Goal: Information Seeking & Learning: Check status

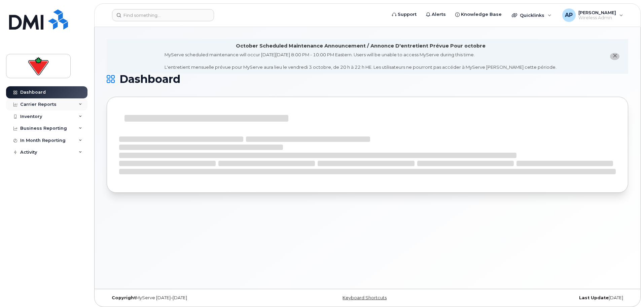
click at [41, 105] on div "Carrier Reports" at bounding box center [38, 104] width 36 height 5
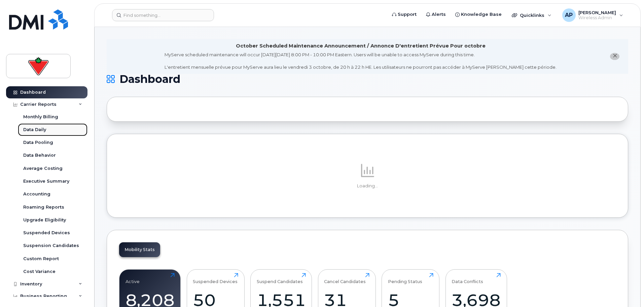
click at [43, 128] on div "Data Daily" at bounding box center [34, 130] width 23 height 6
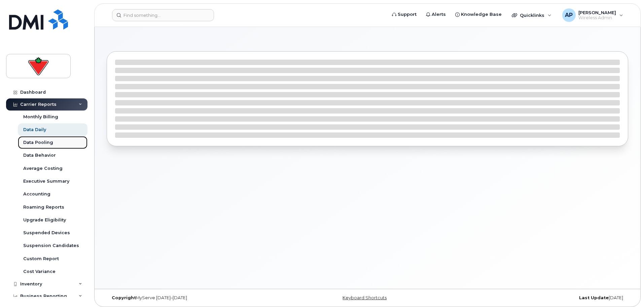
click at [41, 141] on div "Data Pooling" at bounding box center [38, 142] width 30 height 6
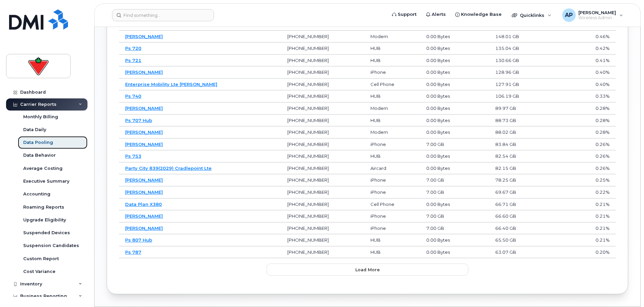
scroll to position [444, 0]
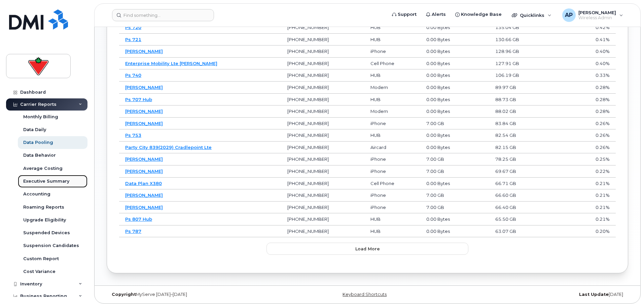
click at [51, 179] on div "Executive Summary" at bounding box center [46, 181] width 46 height 6
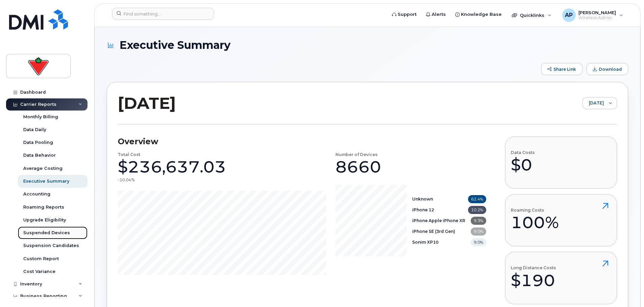
click at [54, 227] on link "Suspended Devices" at bounding box center [53, 232] width 70 height 13
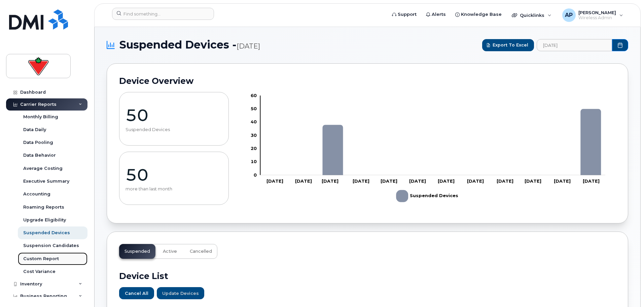
click at [60, 259] on link "Custom Report" at bounding box center [53, 258] width 70 height 13
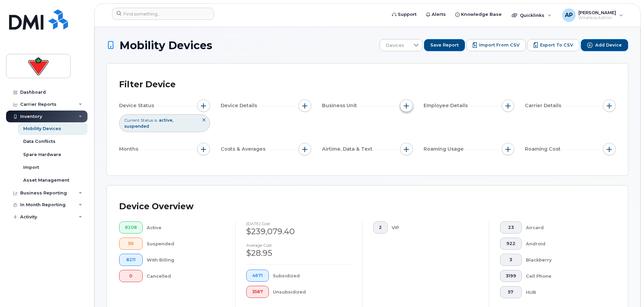
click at [406, 109] on button "button" at bounding box center [406, 105] width 13 height 13
click at [419, 124] on label "Manager" at bounding box center [425, 126] width 22 height 6
click at [411, 124] on input "Manager" at bounding box center [408, 125] width 5 height 5
click at [419, 124] on label "Manager" at bounding box center [425, 126] width 22 height 6
click at [411, 124] on input "Manager" at bounding box center [408, 125] width 5 height 5
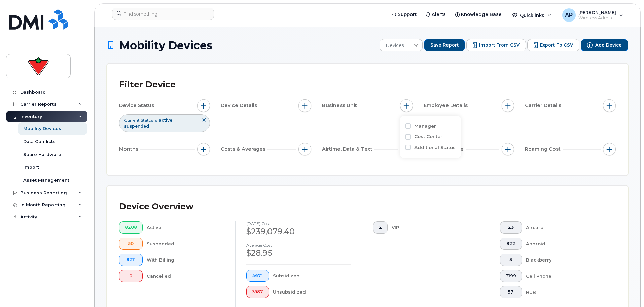
click at [423, 127] on label "Manager" at bounding box center [425, 126] width 22 height 6
click at [411, 127] on input "Manager" at bounding box center [408, 125] width 5 height 5
checkbox input "true"
click at [435, 154] on input "text" at bounding box center [452, 153] width 72 height 12
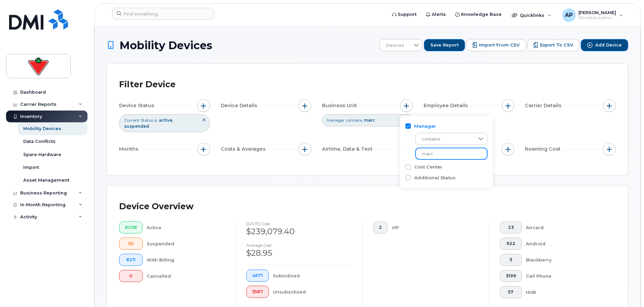
type input "marc"
click at [497, 157] on div "Filter Device Device Status Current Status is active suspended Device Details B…" at bounding box center [367, 119] width 497 height 87
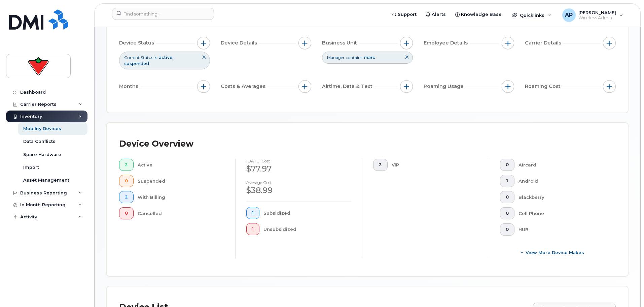
scroll to position [34, 0]
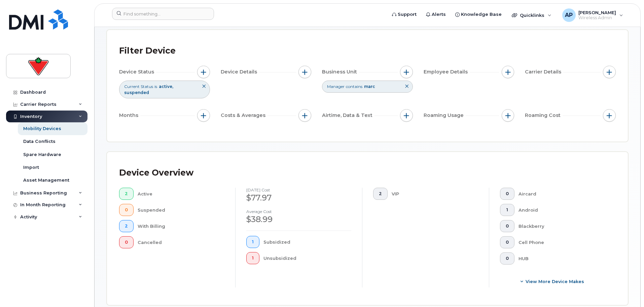
click at [386, 86] on div "Manager contains [PERSON_NAME]" at bounding box center [367, 86] width 91 height 12
click at [505, 72] on button "button" at bounding box center [508, 72] width 13 height 13
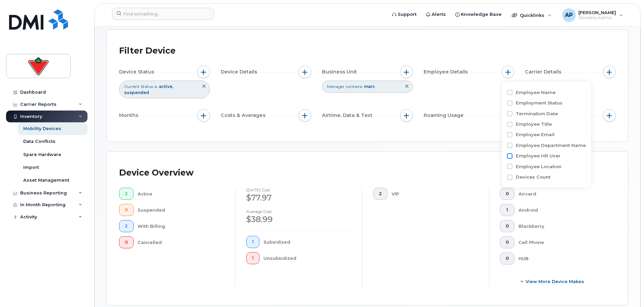
click at [511, 156] on input "Employee HR User" at bounding box center [509, 155] width 5 height 5
checkbox input "false"
click at [409, 87] on icon at bounding box center [407, 86] width 4 height 4
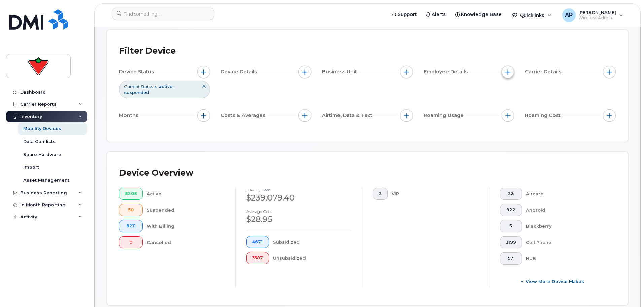
click at [507, 73] on span "button" at bounding box center [508, 71] width 5 height 5
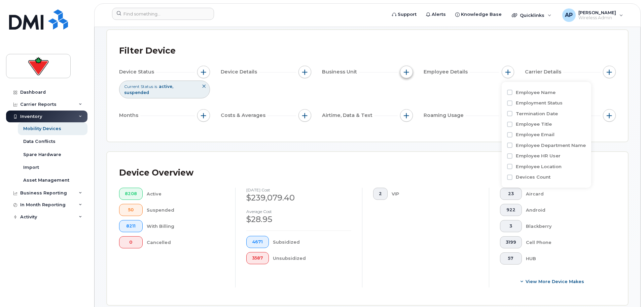
click at [403, 72] on button "button" at bounding box center [406, 72] width 13 height 13
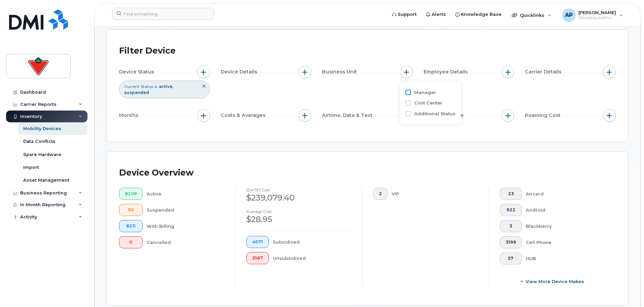
click at [410, 91] on input "Manager" at bounding box center [408, 92] width 5 height 5
checkbox input "true"
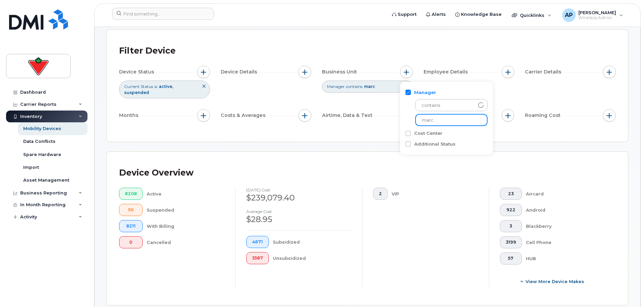
click at [447, 122] on input "marc" at bounding box center [452, 120] width 72 height 12
type input "[PERSON_NAME]"
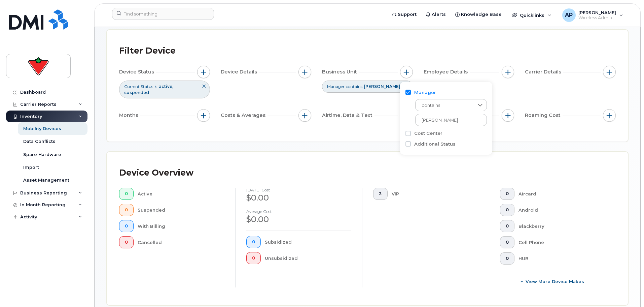
click at [500, 128] on div "Filter Device Device Status Current Status is active suspended Device Details B…" at bounding box center [367, 85] width 521 height 111
click at [405, 87] on icon at bounding box center [407, 86] width 4 height 4
click at [406, 75] on button "button" at bounding box center [406, 72] width 13 height 13
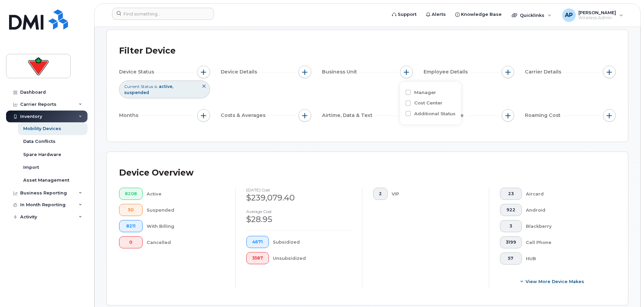
click at [414, 92] on div "Manager" at bounding box center [431, 92] width 50 height 6
click at [409, 93] on input "Manager" at bounding box center [408, 92] width 5 height 5
checkbox input "true"
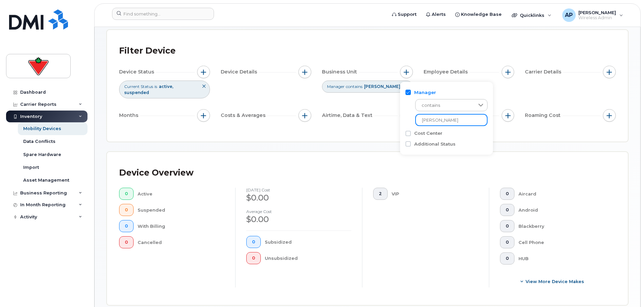
click at [428, 117] on input "[PERSON_NAME]" at bounding box center [452, 120] width 72 height 12
type input "[PERSON_NAME]"
click at [492, 126] on div "Filter Device Device Status Current Status is active suspended Device Details B…" at bounding box center [367, 85] width 521 height 111
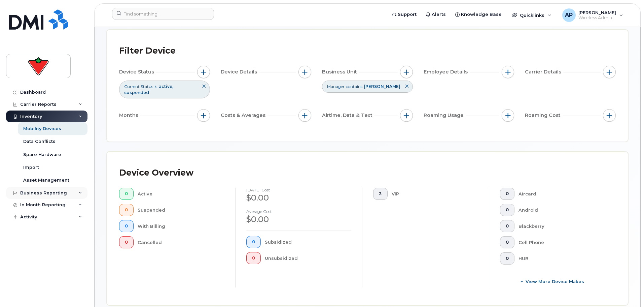
click at [71, 194] on div "Business Reporting" at bounding box center [46, 193] width 81 height 12
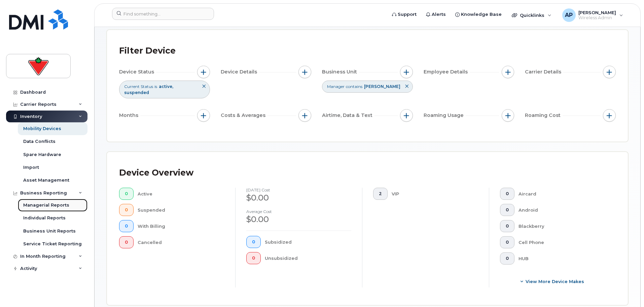
click at [54, 207] on div "Managerial Reports" at bounding box center [46, 205] width 46 height 6
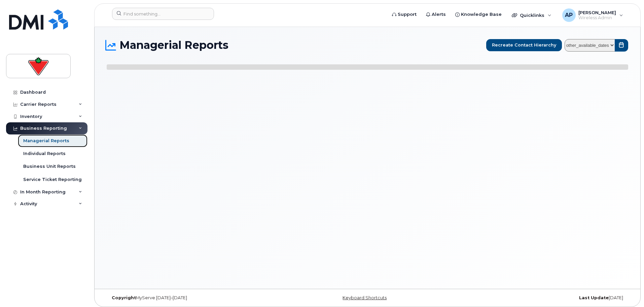
select select
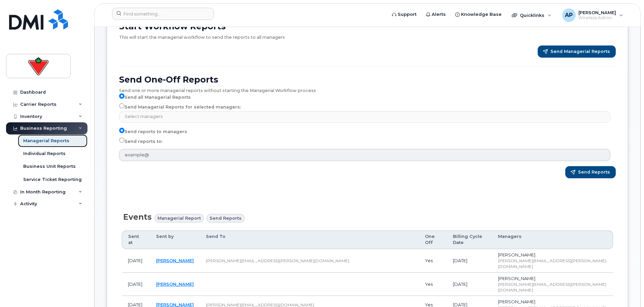
scroll to position [67, 0]
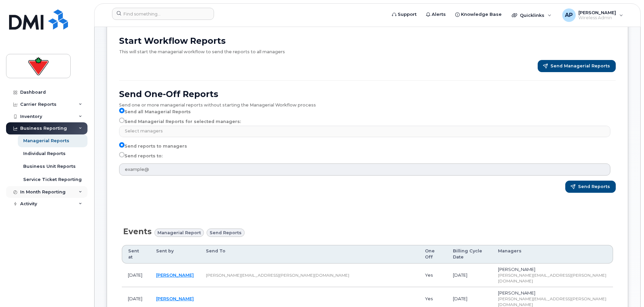
click at [62, 192] on div "In Month Reporting" at bounding box center [42, 191] width 45 height 5
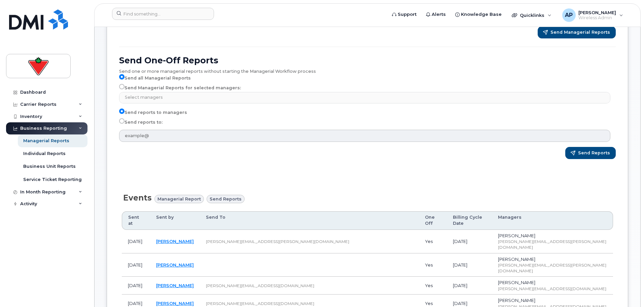
scroll to position [0, 0]
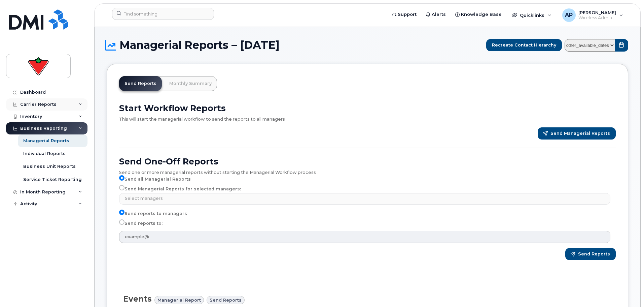
click at [40, 104] on div "Carrier Reports" at bounding box center [38, 104] width 36 height 5
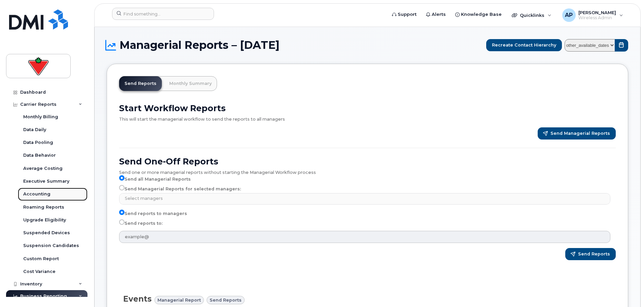
click at [42, 194] on div "Accounting" at bounding box center [36, 194] width 27 height 6
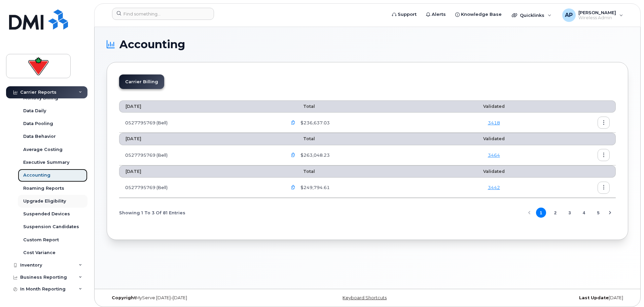
scroll to position [29, 0]
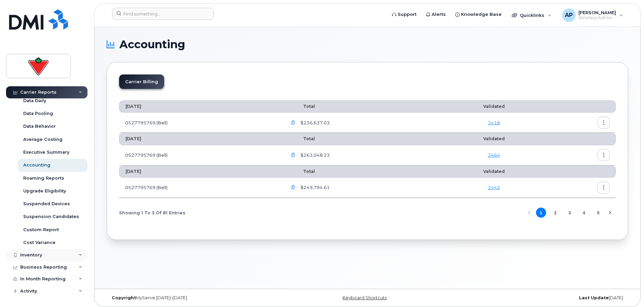
click at [44, 255] on div "Inventory" at bounding box center [46, 255] width 81 height 12
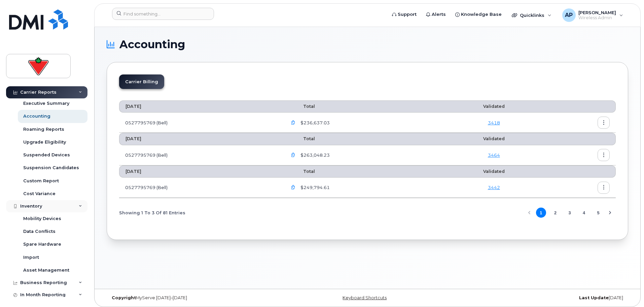
scroll to position [94, 0]
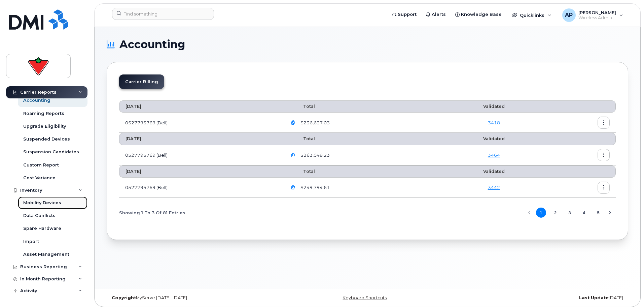
click at [55, 204] on div "Mobility Devices" at bounding box center [42, 203] width 38 height 6
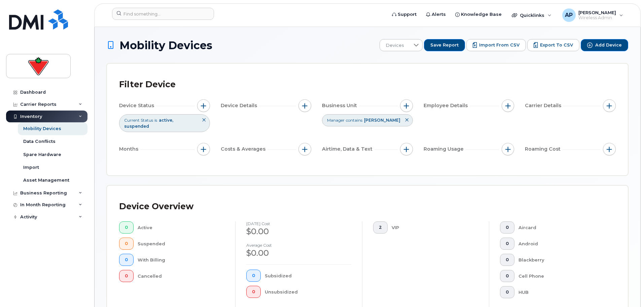
click at [407, 122] on icon at bounding box center [407, 120] width 4 height 4
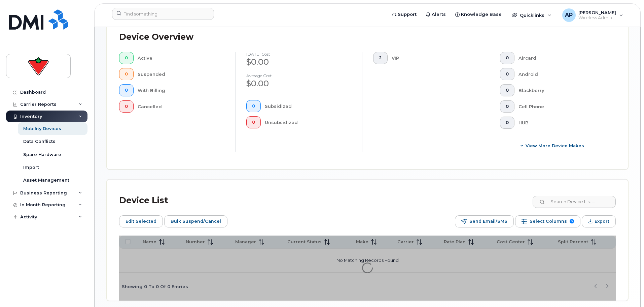
scroll to position [191, 0]
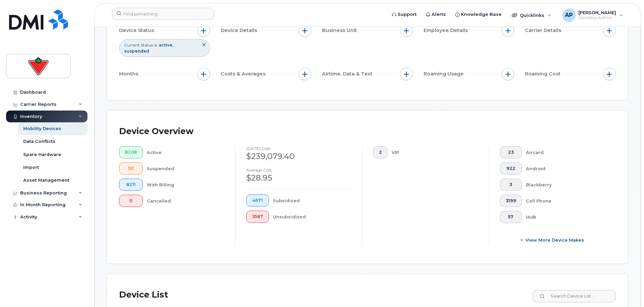
scroll to position [59, 0]
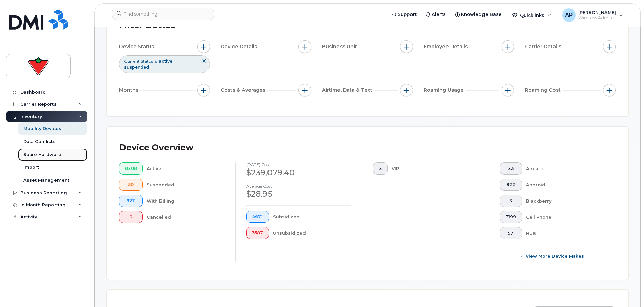
click at [48, 153] on div "Spare Hardware" at bounding box center [42, 155] width 38 height 6
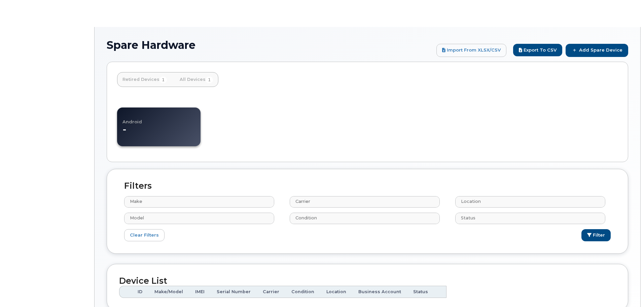
select select
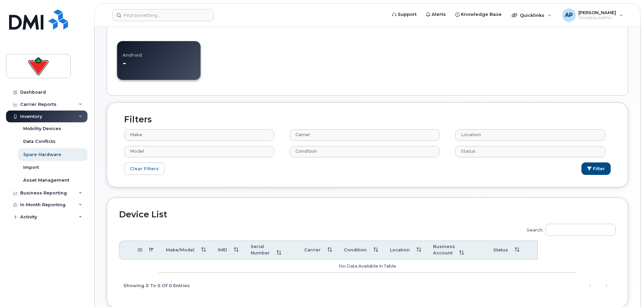
scroll to position [135, 0]
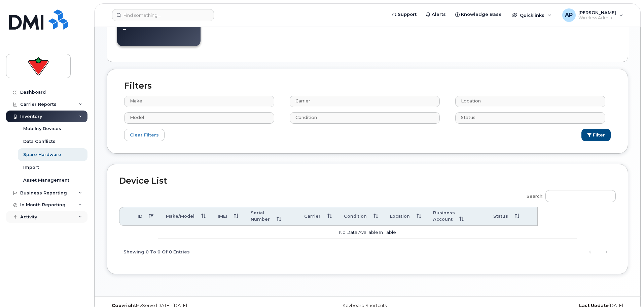
click at [44, 220] on div "Activity" at bounding box center [46, 217] width 81 height 12
